Goal: Navigation & Orientation: Find specific page/section

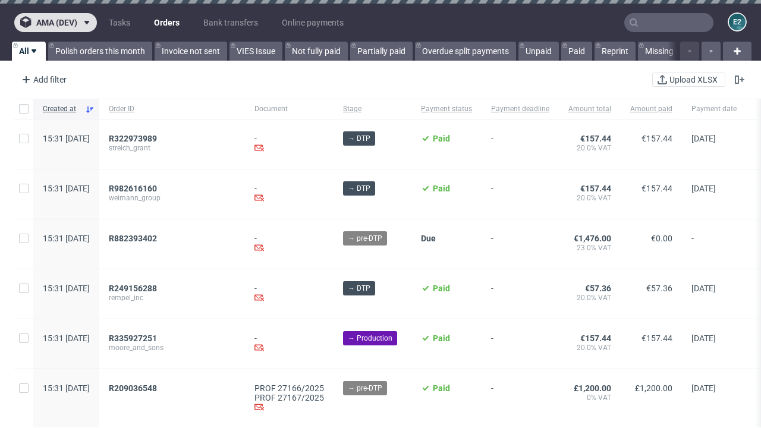
click at [55, 23] on span "ama (dev)" at bounding box center [56, 22] width 41 height 8
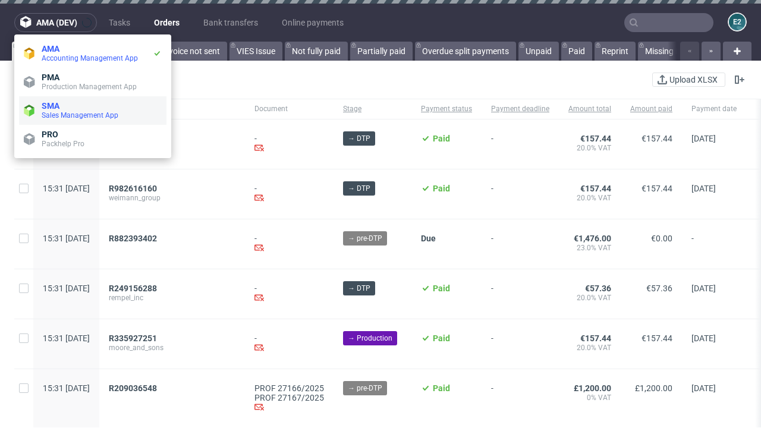
click at [93, 111] on span "Sales Management App" at bounding box center [102, 116] width 120 height 10
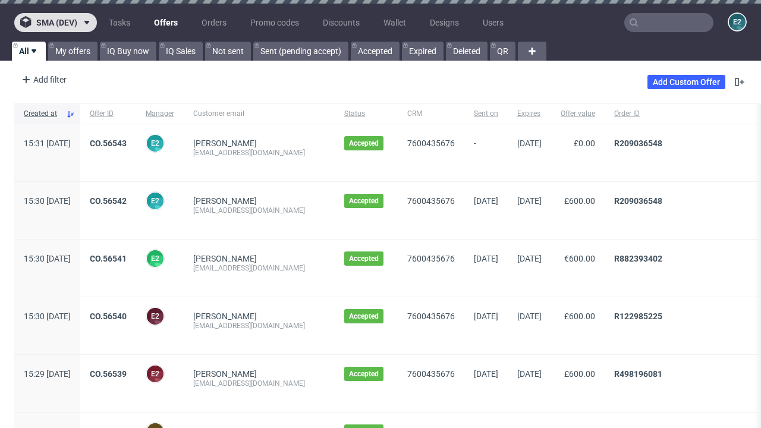
click at [55, 23] on span "sma (dev)" at bounding box center [56, 22] width 41 height 8
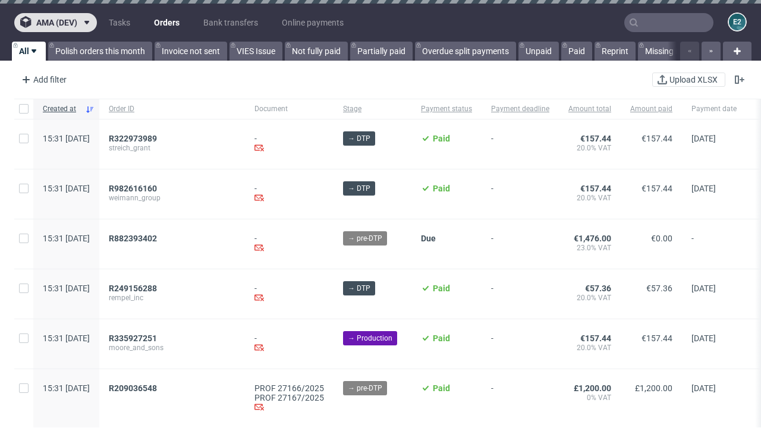
click at [55, 23] on span "ama (dev)" at bounding box center [56, 22] width 41 height 8
